Goal: Task Accomplishment & Management: Manage account settings

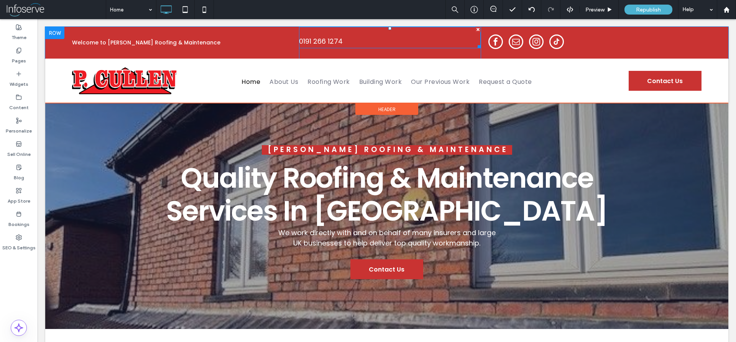
click at [361, 40] on p "0191 266 1274" at bounding box center [390, 42] width 182 height 14
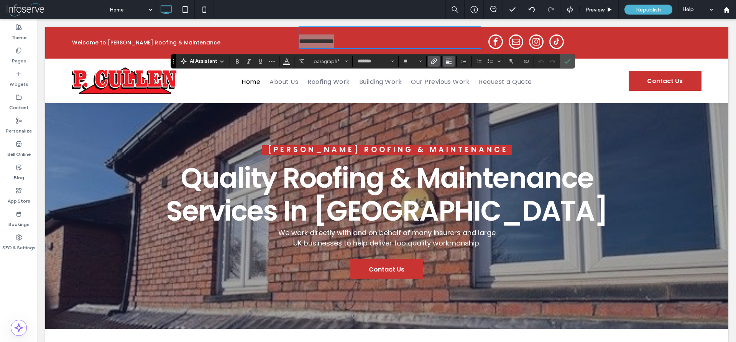
click at [447, 61] on icon "Alignment" at bounding box center [449, 61] width 6 height 6
click at [458, 87] on div "ui.textEditor.alignment.center" at bounding box center [457, 85] width 10 height 6
click at [569, 63] on icon "Confirm" at bounding box center [568, 61] width 6 height 6
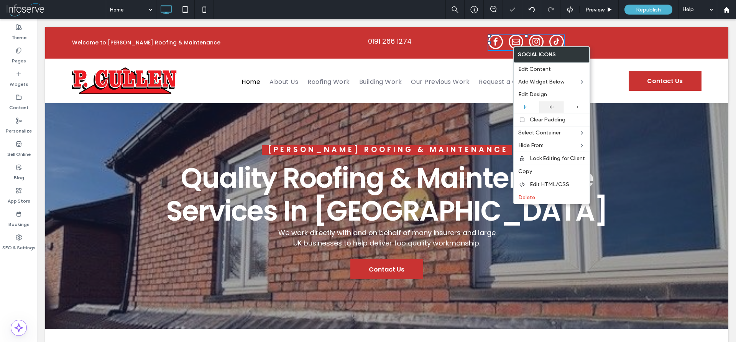
click at [550, 105] on icon at bounding box center [552, 107] width 5 height 5
click at [464, 70] on div "Home About Us Roofing Work Building Work Our Previous Work Request a Quote Clic…" at bounding box center [387, 80] width 420 height 39
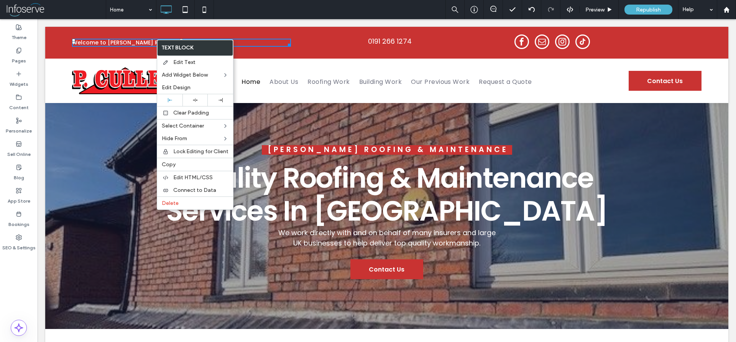
click at [380, 71] on div "Home About Us Roofing Work Building Work Our Previous Work Request a Quote Clic…" at bounding box center [387, 80] width 420 height 39
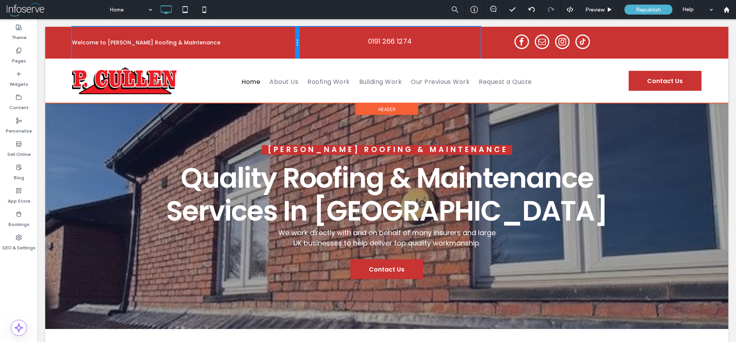
drag, startPoint x: 298, startPoint y: 52, endPoint x: 284, endPoint y: 53, distance: 14.7
click at [284, 53] on div "Welcome to [PERSON_NAME] Roofing & Maintenance Click To Paste" at bounding box center [185, 43] width 227 height 32
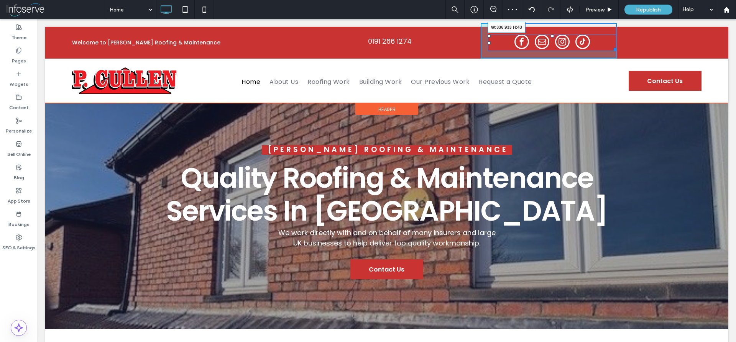
drag, startPoint x: 616, startPoint y: 47, endPoint x: 700, endPoint y: 64, distance: 85.7
click at [724, 47] on div "Welcome to [PERSON_NAME] Roofing & Maintenance Click To Paste 0191 266 1274 Cli…" at bounding box center [386, 43] width 683 height 32
drag, startPoint x: 615, startPoint y: 48, endPoint x: 647, endPoint y: 48, distance: 32.2
click at [647, 48] on div "Welcome to [PERSON_NAME] Roofing & Maintenance Click To Paste 0191 266 1274 Cli…" at bounding box center [386, 43] width 683 height 32
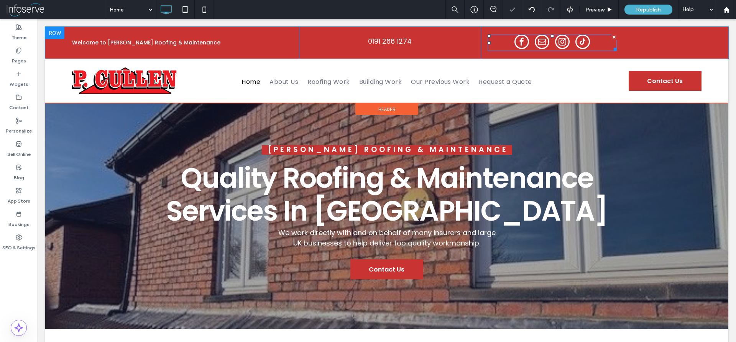
click at [656, 41] on div "Welcome to [PERSON_NAME] Roofing & Maintenance Click To Paste 0191 266 1274 Cli…" at bounding box center [386, 43] width 683 height 32
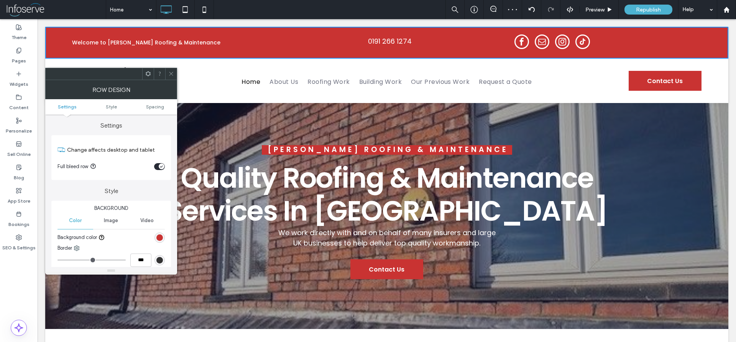
click at [169, 73] on icon at bounding box center [171, 74] width 6 height 6
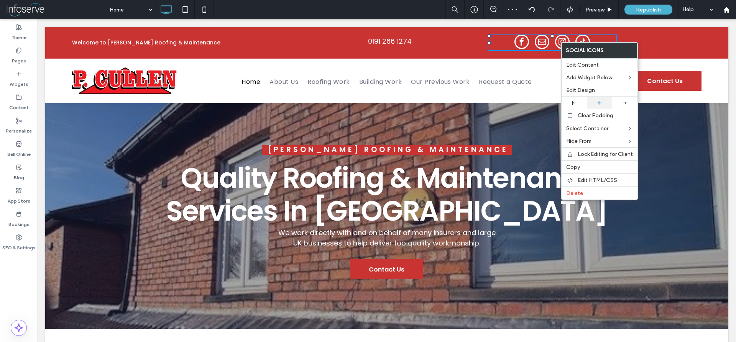
click at [604, 104] on div at bounding box center [600, 102] width 18 height 5
click at [524, 63] on div "Home About Us Roofing Work Building Work Our Previous Work Request a Quote Clic…" at bounding box center [387, 80] width 420 height 39
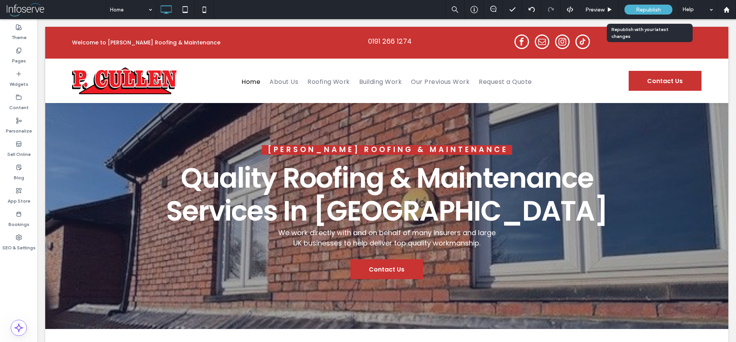
click at [654, 6] on div "Republish" at bounding box center [649, 10] width 48 height 10
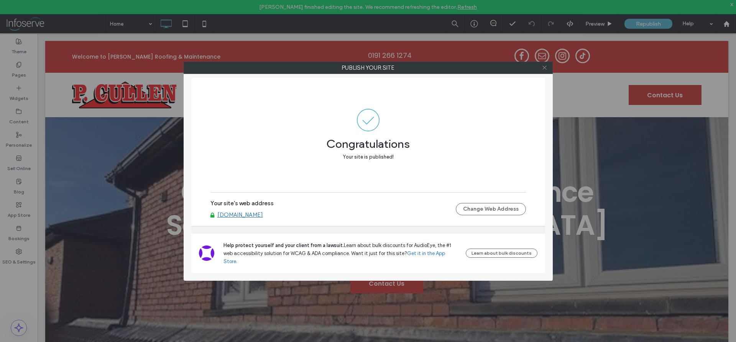
click at [543, 67] on icon at bounding box center [545, 68] width 6 height 6
